Goal: Contribute content: Add original content to the website for others to see

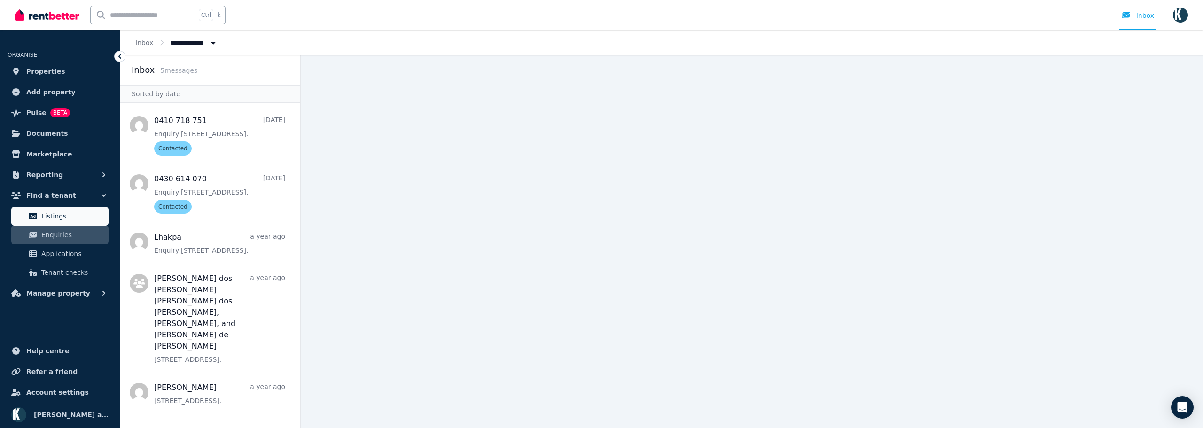
click at [63, 216] on span "Listings" at bounding box center [72, 216] width 63 height 11
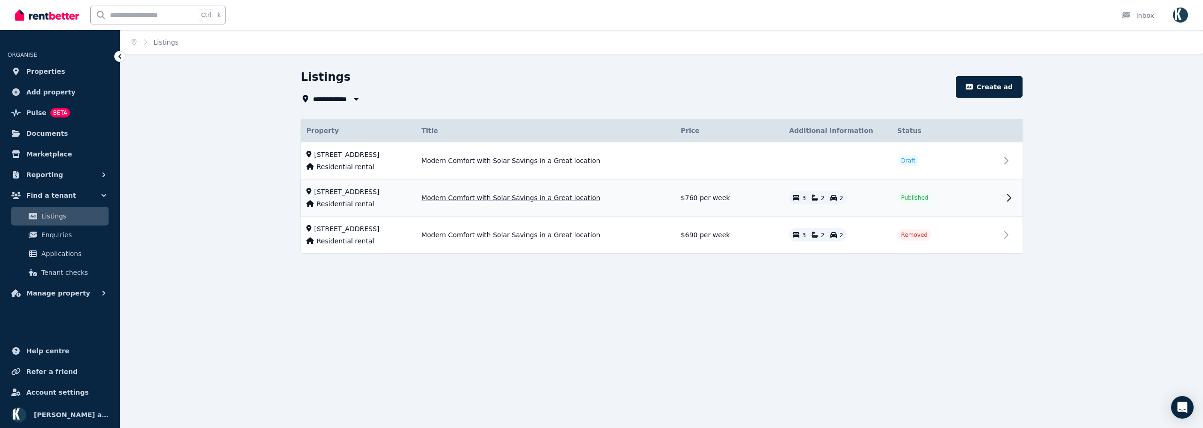
click at [1008, 196] on icon at bounding box center [1008, 197] width 11 height 11
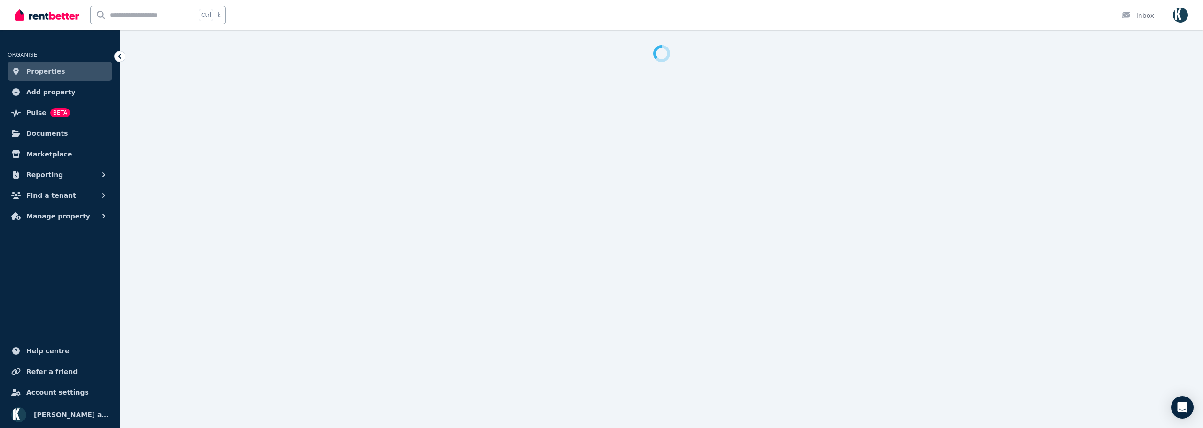
select select "**"
select select "**********"
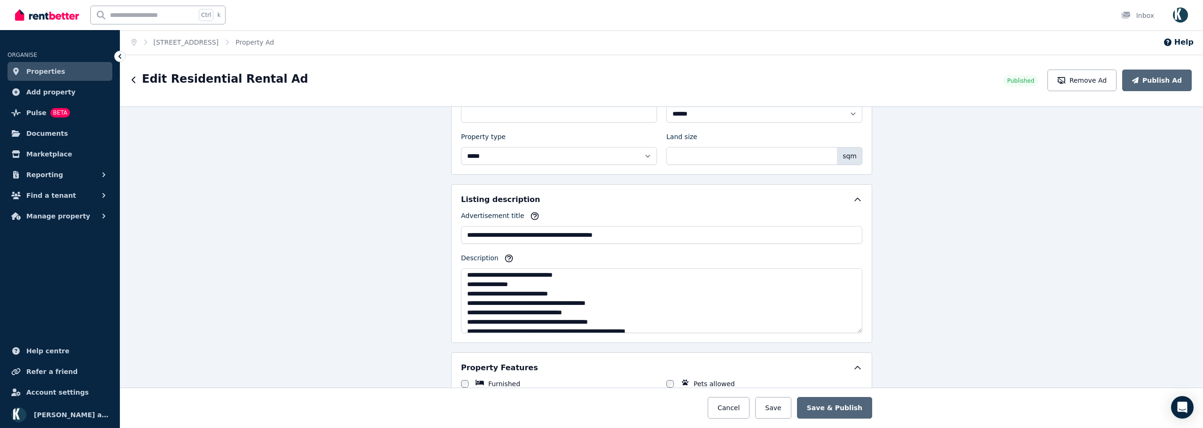
scroll to position [94, 0]
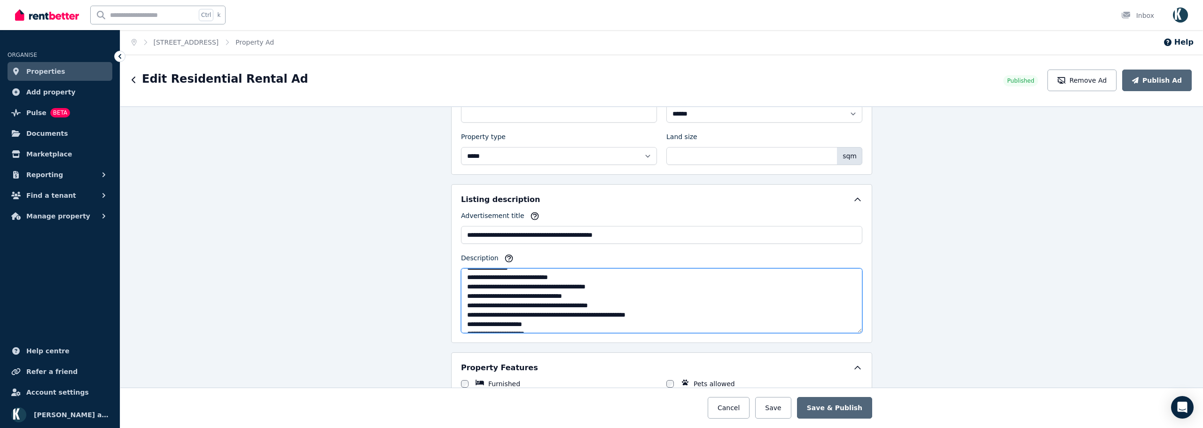
click at [626, 295] on textarea "Description" at bounding box center [661, 300] width 401 height 65
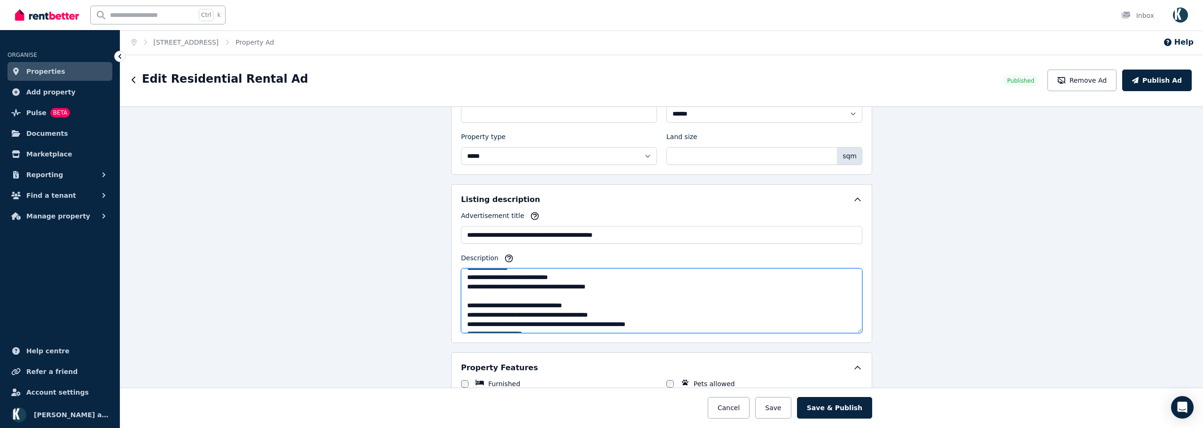
click at [461, 294] on textarea "Description" at bounding box center [661, 300] width 401 height 65
click at [494, 304] on textarea "Description" at bounding box center [661, 300] width 401 height 65
paste textarea "*"
click at [469, 308] on textarea "Description" at bounding box center [661, 300] width 401 height 65
type textarea "**********"
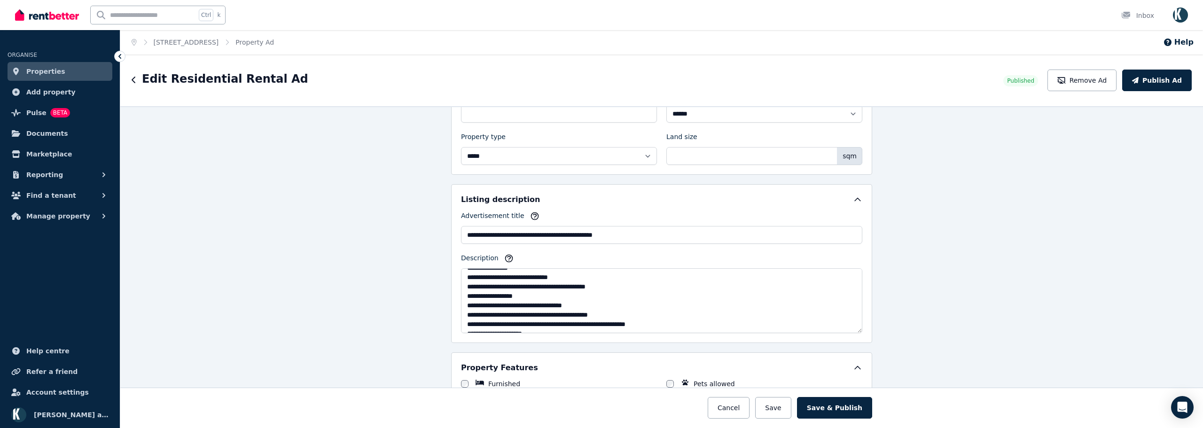
drag, startPoint x: 837, startPoint y: 409, endPoint x: 499, endPoint y: 302, distance: 355.1
click at [828, 410] on button "Save & Publish" at bounding box center [834, 408] width 75 height 22
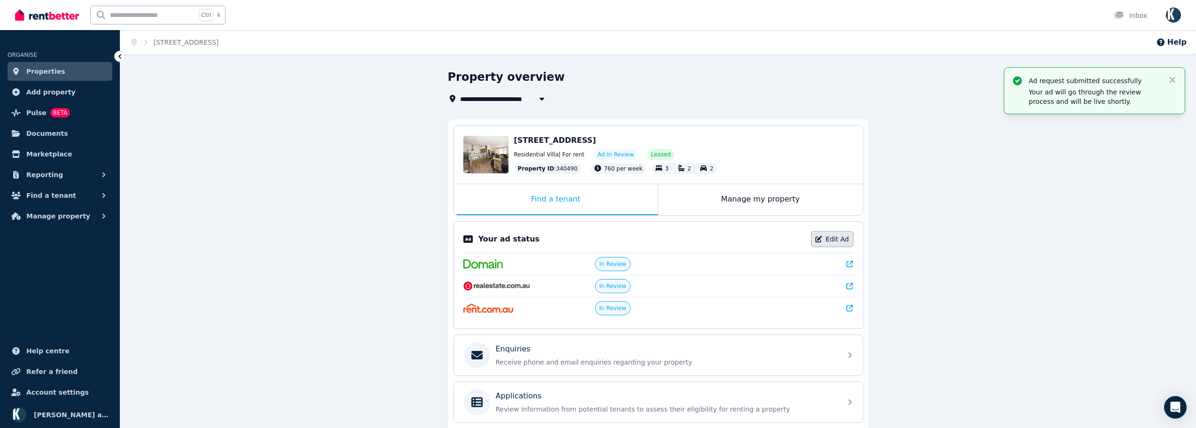
click at [839, 240] on link "Edit Ad" at bounding box center [832, 239] width 42 height 16
select select "**"
select select "**********"
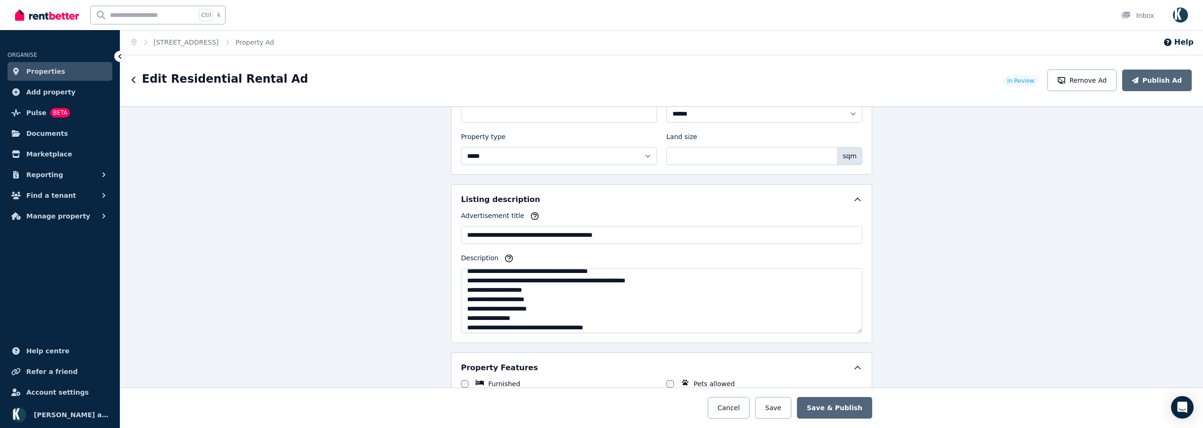
scroll to position [113, 0]
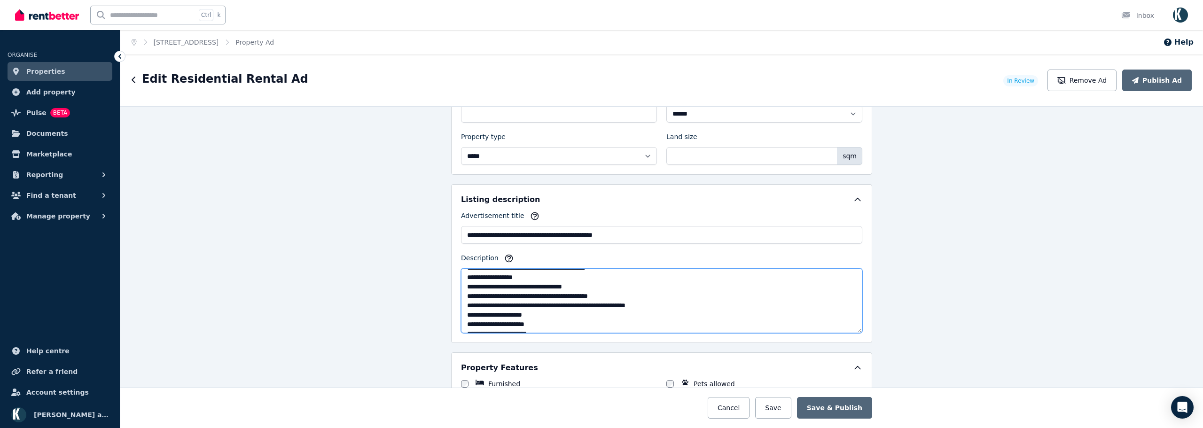
drag, startPoint x: 582, startPoint y: 295, endPoint x: 470, endPoint y: 297, distance: 111.9
click at [470, 297] on textarea "Description" at bounding box center [661, 300] width 401 height 65
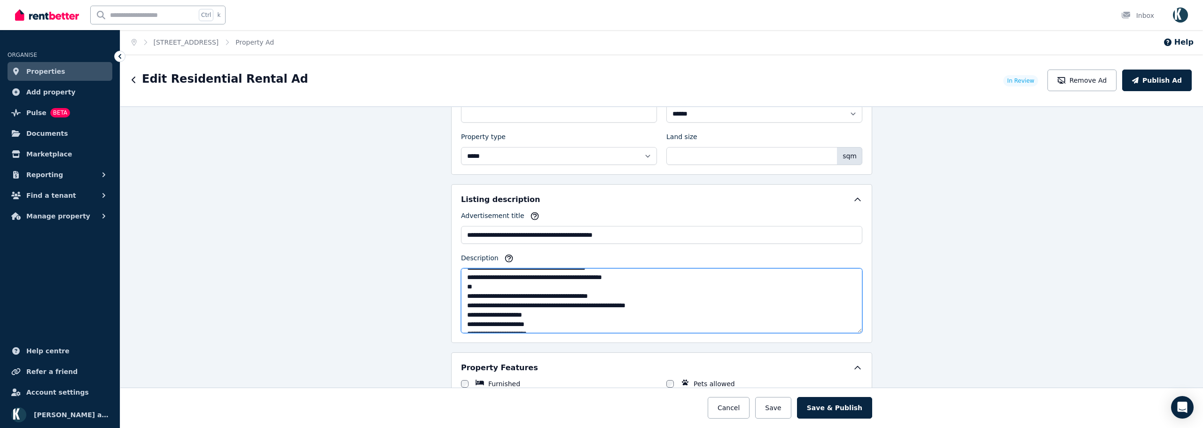
click at [579, 288] on textarea "Description" at bounding box center [661, 300] width 401 height 65
drag, startPoint x: 525, startPoint y: 295, endPoint x: 465, endPoint y: 291, distance: 60.3
click at [465, 291] on textarea "Description" at bounding box center [661, 300] width 401 height 65
click at [554, 295] on textarea "Description" at bounding box center [661, 300] width 401 height 65
drag, startPoint x: 557, startPoint y: 287, endPoint x: 537, endPoint y: 289, distance: 19.8
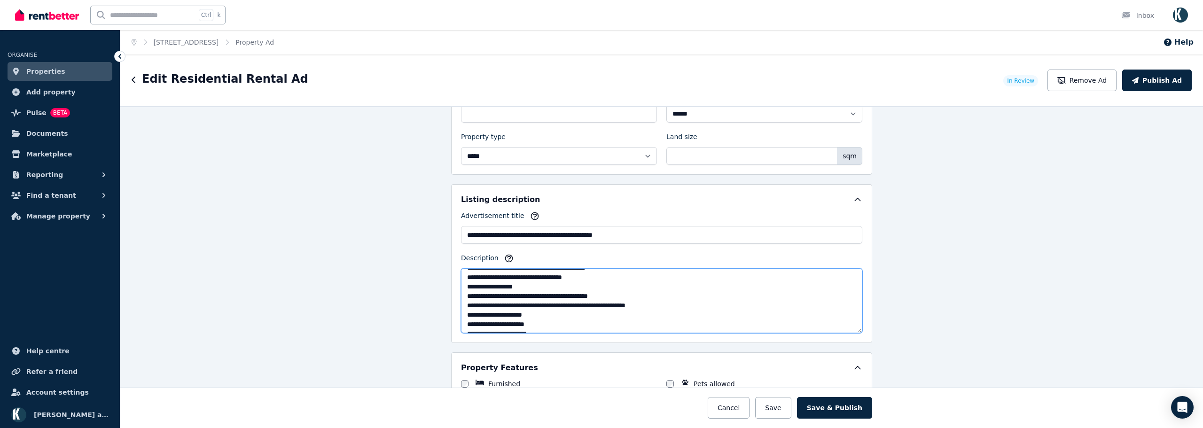
click at [538, 288] on textarea "Description" at bounding box center [661, 300] width 401 height 65
click at [500, 287] on textarea "Description" at bounding box center [661, 300] width 401 height 65
click at [544, 284] on textarea "Description" at bounding box center [661, 300] width 401 height 65
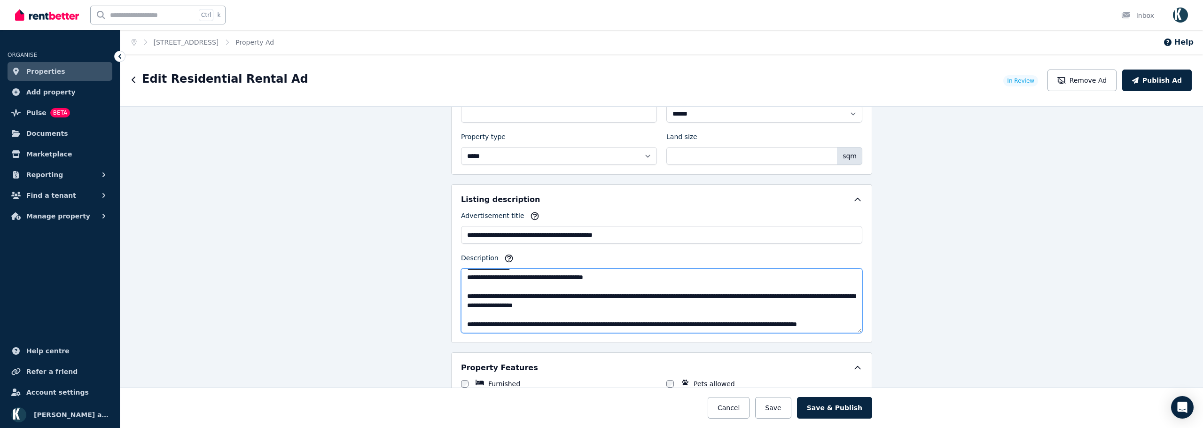
scroll to position [207, 0]
type textarea "**********"
click at [826, 409] on button "Save & Publish" at bounding box center [834, 408] width 75 height 22
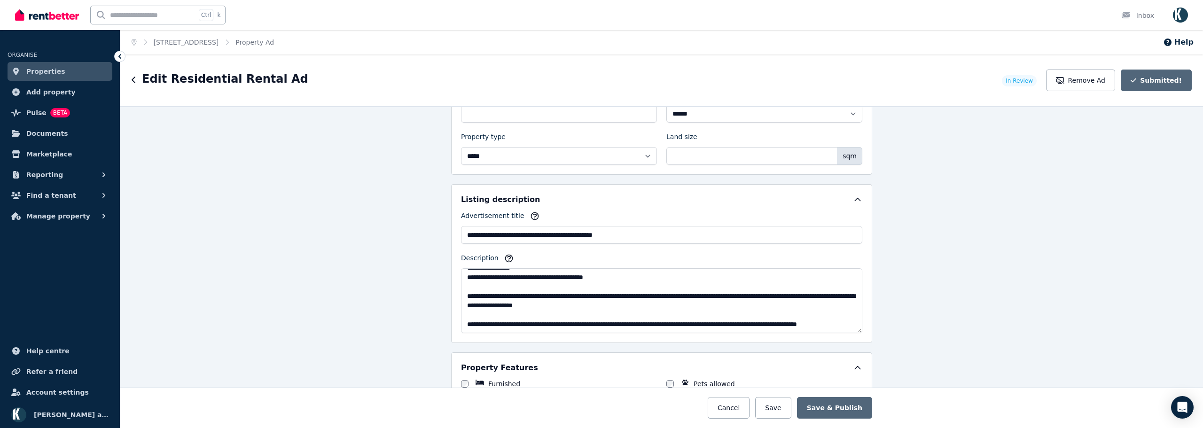
scroll to position [520, 0]
